Goal: Task Accomplishment & Management: Manage account settings

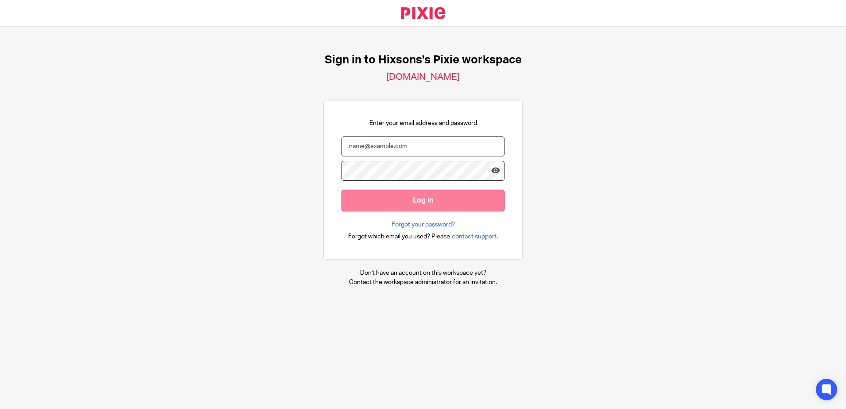
type input "[EMAIL_ADDRESS][DOMAIN_NAME]"
click at [444, 205] on input "Log in" at bounding box center [423, 201] width 163 height 22
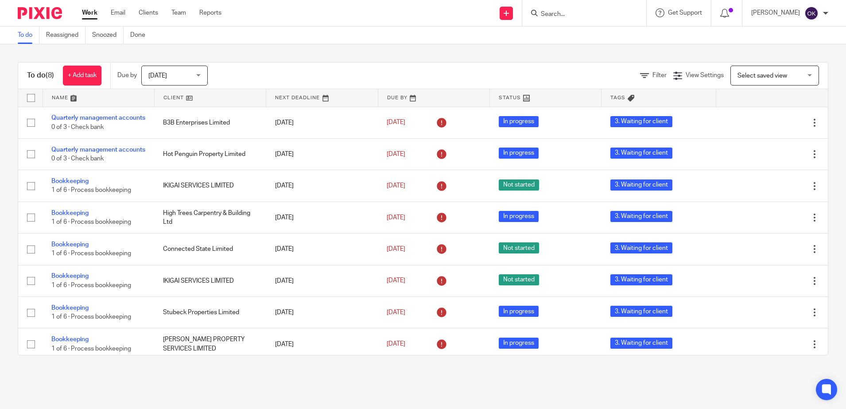
scroll to position [14, 0]
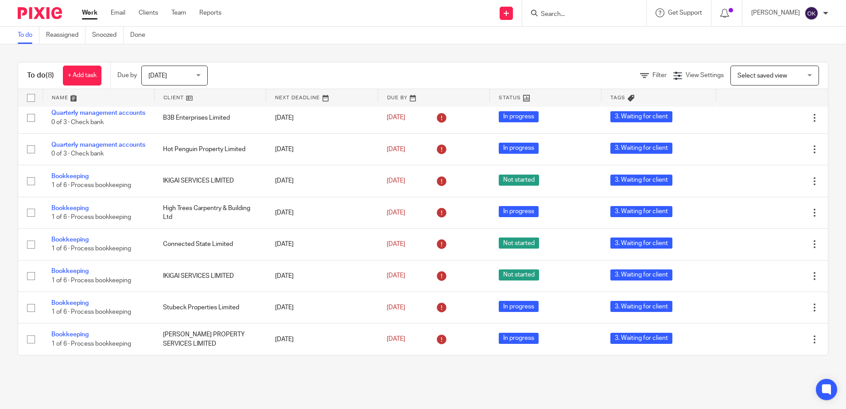
click at [167, 71] on span "Today" at bounding box center [171, 75] width 47 height 19
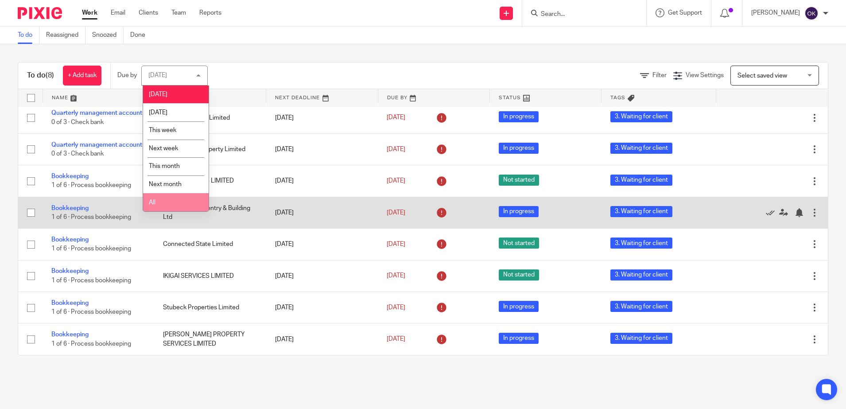
click at [186, 203] on li "All" at bounding box center [176, 202] width 66 height 18
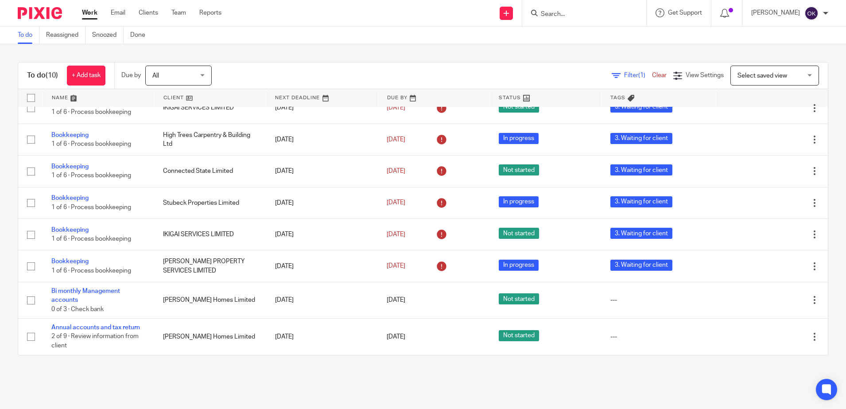
scroll to position [87, 0]
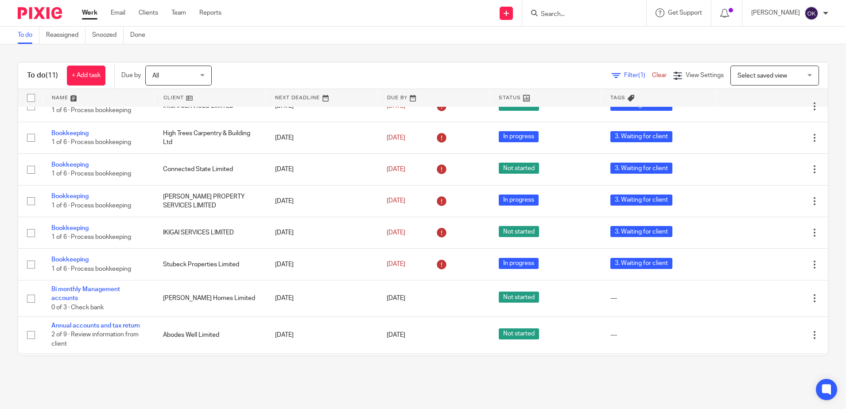
scroll to position [124, 0]
